Goal: Check status: Check status

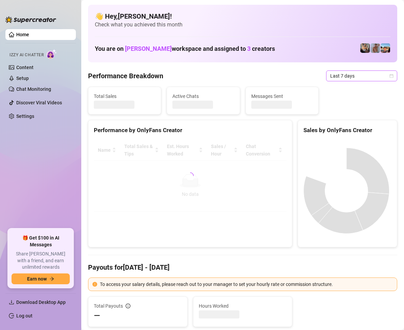
click at [374, 76] on span "Last 7 days" at bounding box center [361, 76] width 63 height 10
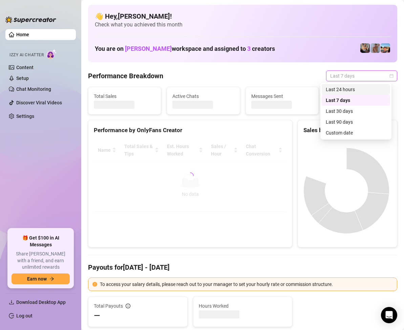
click at [368, 76] on span "Last 7 days" at bounding box center [361, 76] width 63 height 10
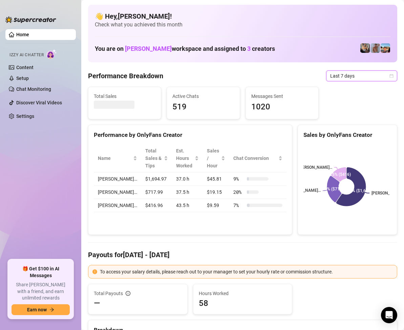
click at [373, 75] on span "Last 7 days" at bounding box center [361, 76] width 63 height 10
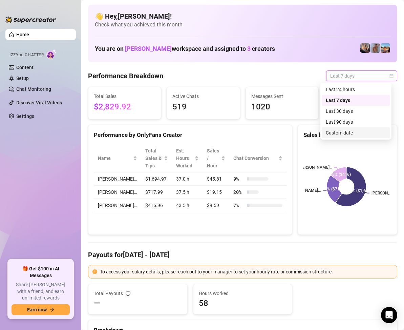
click at [340, 134] on div "Custom date" at bounding box center [356, 132] width 60 height 7
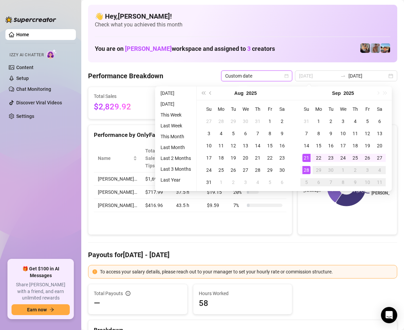
type input "[DATE]"
click at [308, 168] on div "28" at bounding box center [306, 170] width 8 height 8
click at [308, 169] on div "28" at bounding box center [306, 170] width 8 height 8
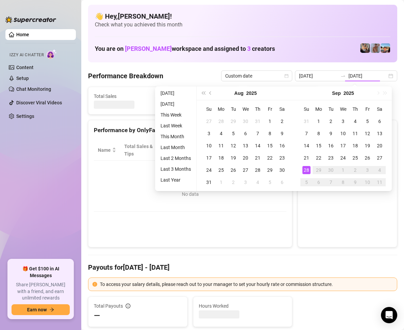
type input "[DATE]"
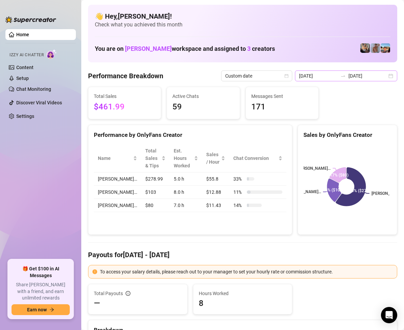
click at [387, 78] on div "[DATE] [DATE]" at bounding box center [346, 75] width 102 height 11
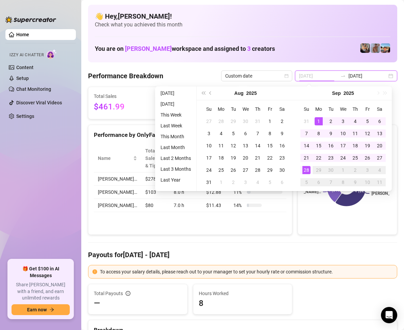
type input "[DATE]"
click at [316, 121] on div "1" at bounding box center [319, 121] width 8 height 8
type input "[DATE]"
click at [309, 167] on div "28" at bounding box center [306, 170] width 8 height 8
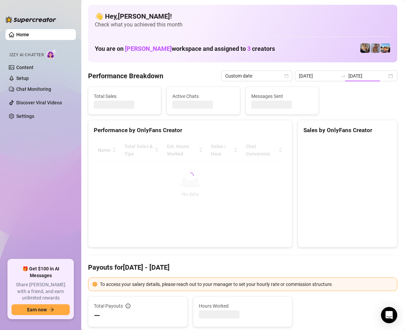
type input "[DATE]"
